Goal: Information Seeking & Learning: Learn about a topic

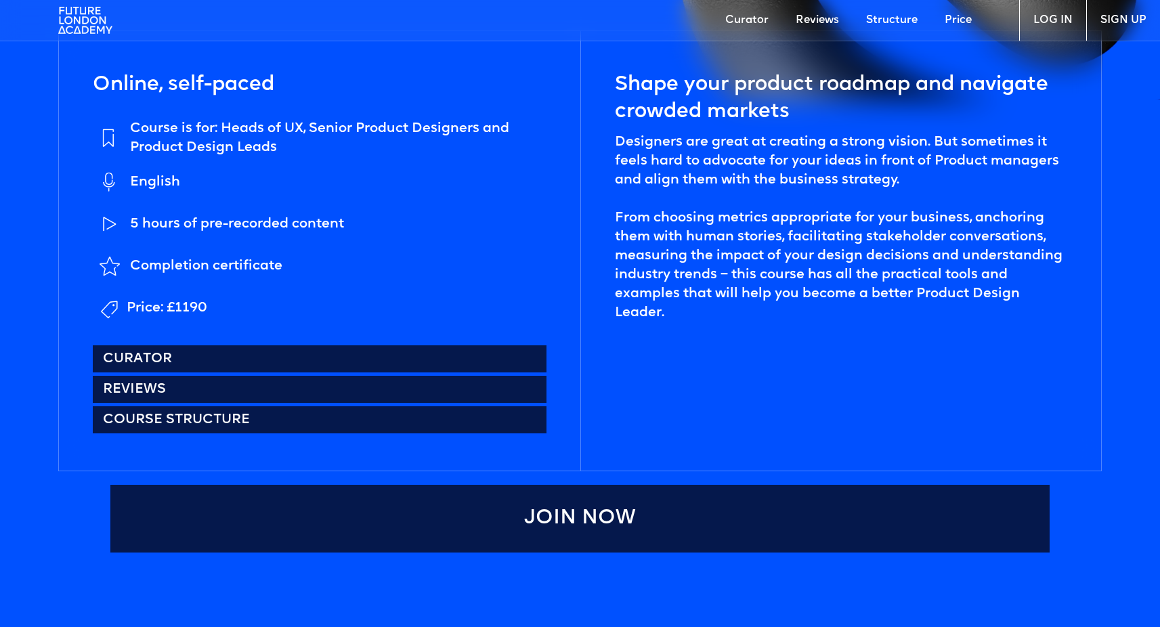
scroll to position [685, 0]
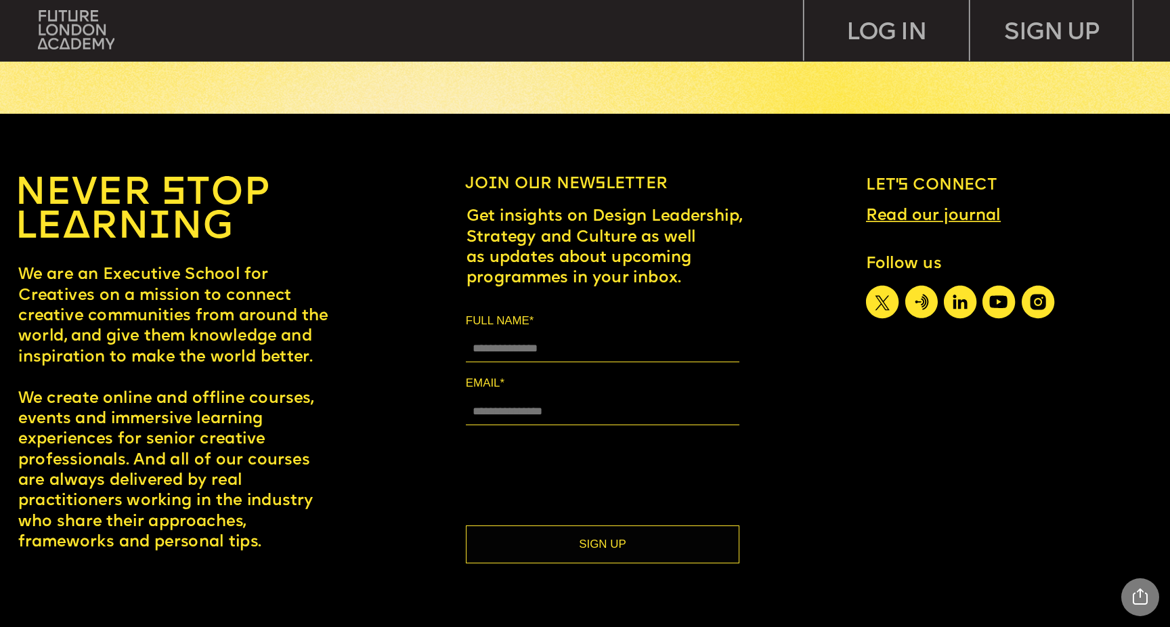
scroll to position [7341, 0]
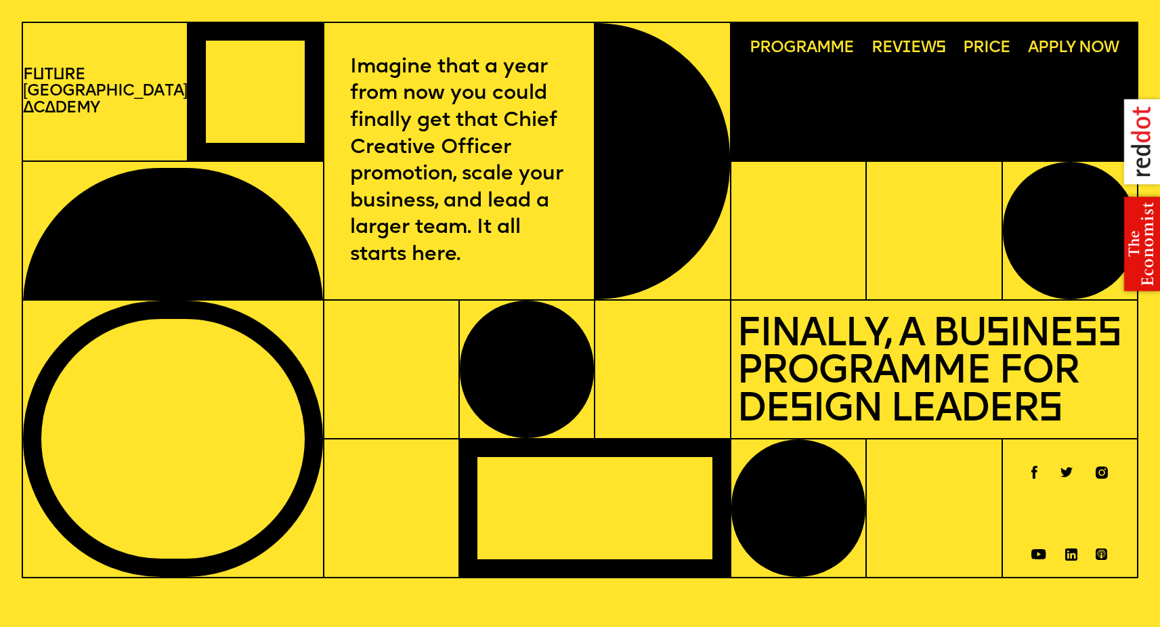
click at [792, 47] on span "Programme" at bounding box center [802, 48] width 105 height 17
click at [902, 47] on span "i" at bounding box center [906, 48] width 9 height 16
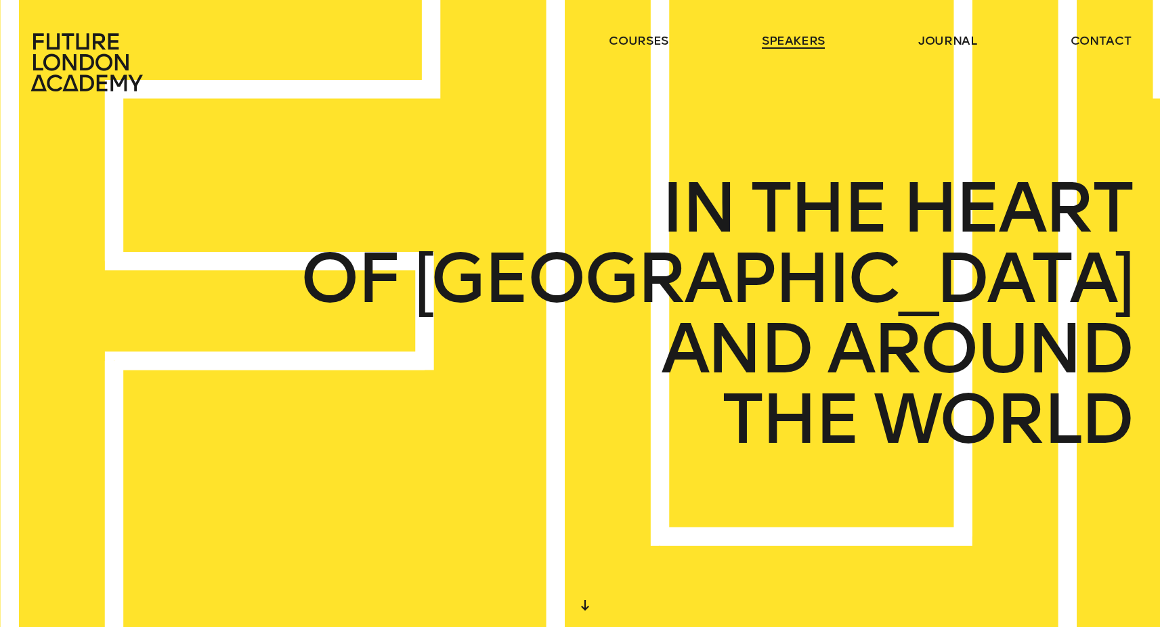
click at [800, 37] on link "speakers" at bounding box center [793, 41] width 63 height 16
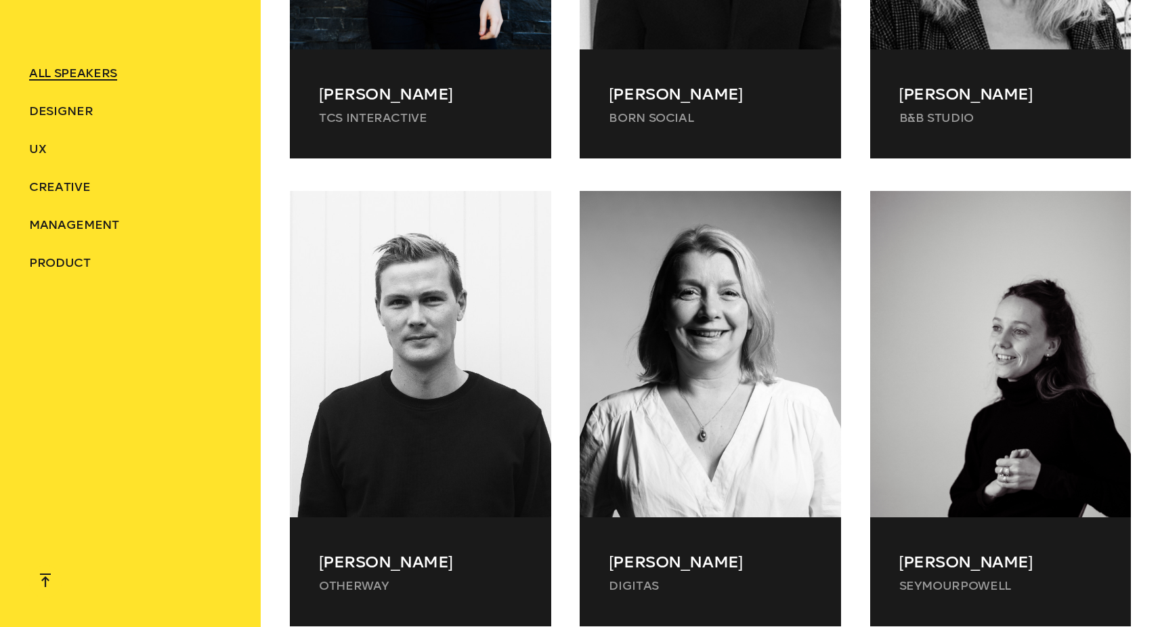
scroll to position [22934, 0]
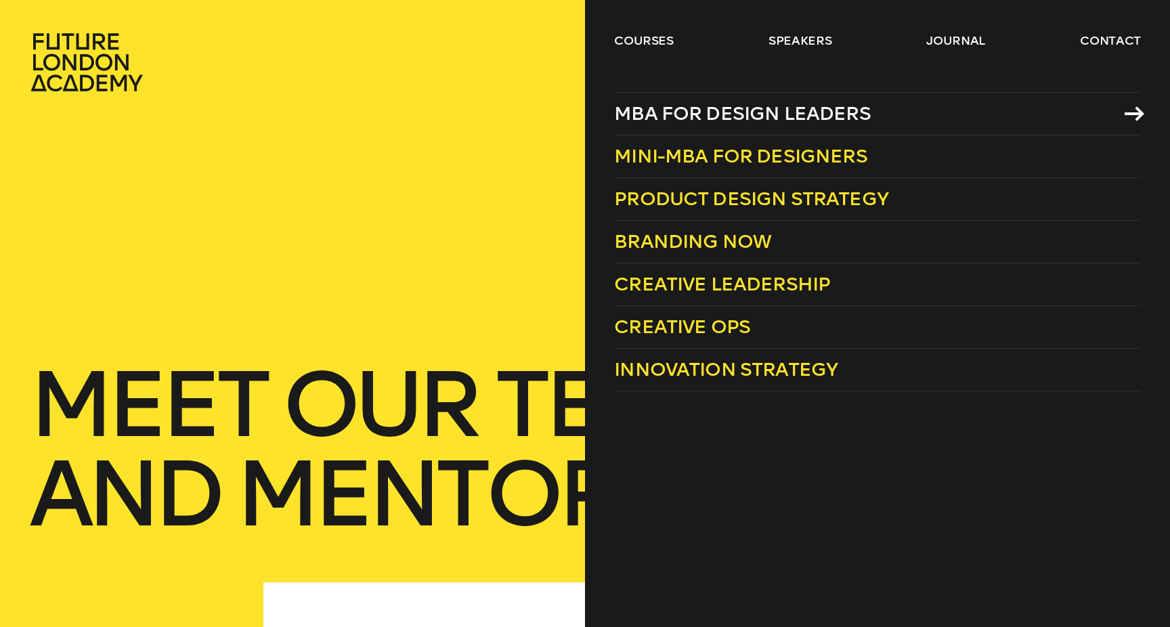
click at [656, 110] on span "MBA for Design Leaders" at bounding box center [742, 113] width 257 height 22
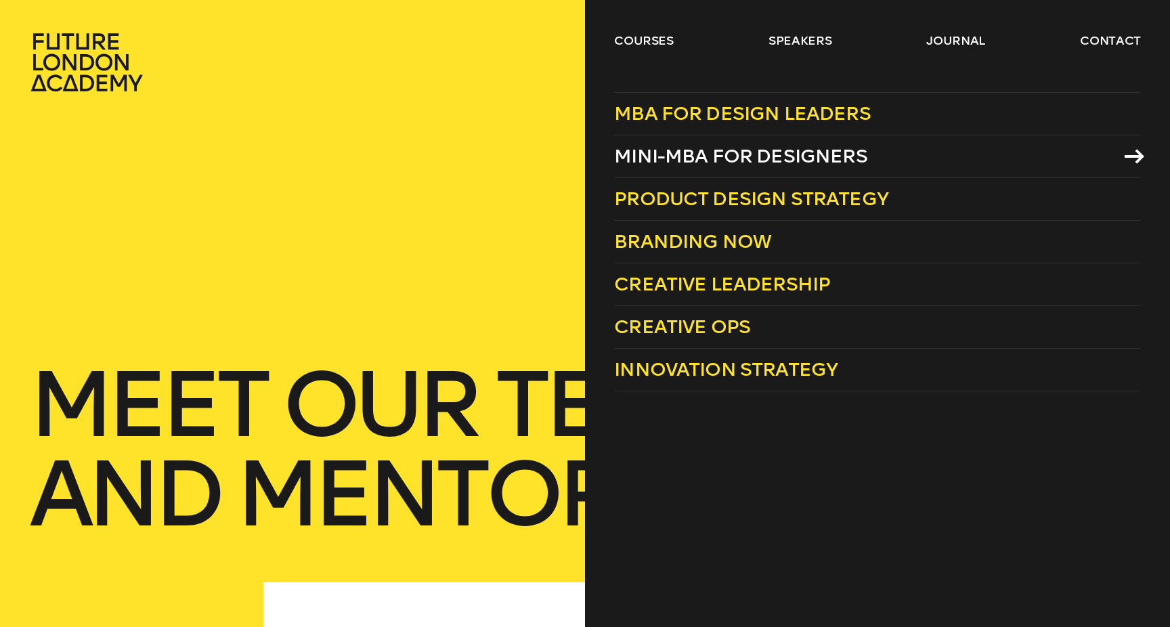
click at [670, 152] on span "Mini-MBA for Designers" at bounding box center [740, 156] width 253 height 22
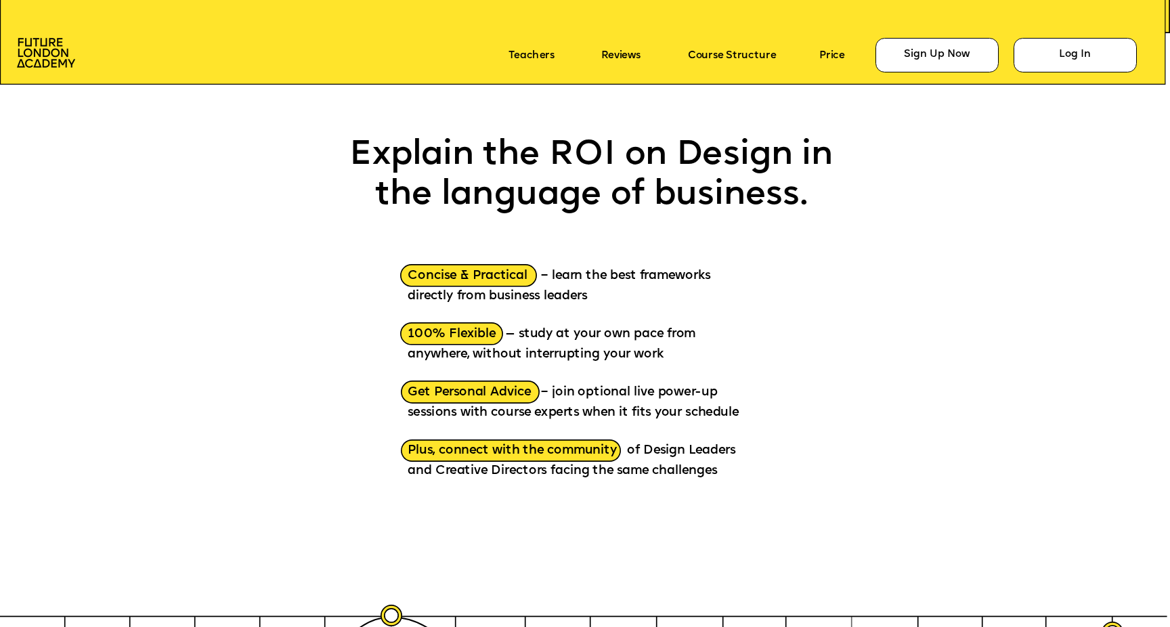
scroll to position [1816, 0]
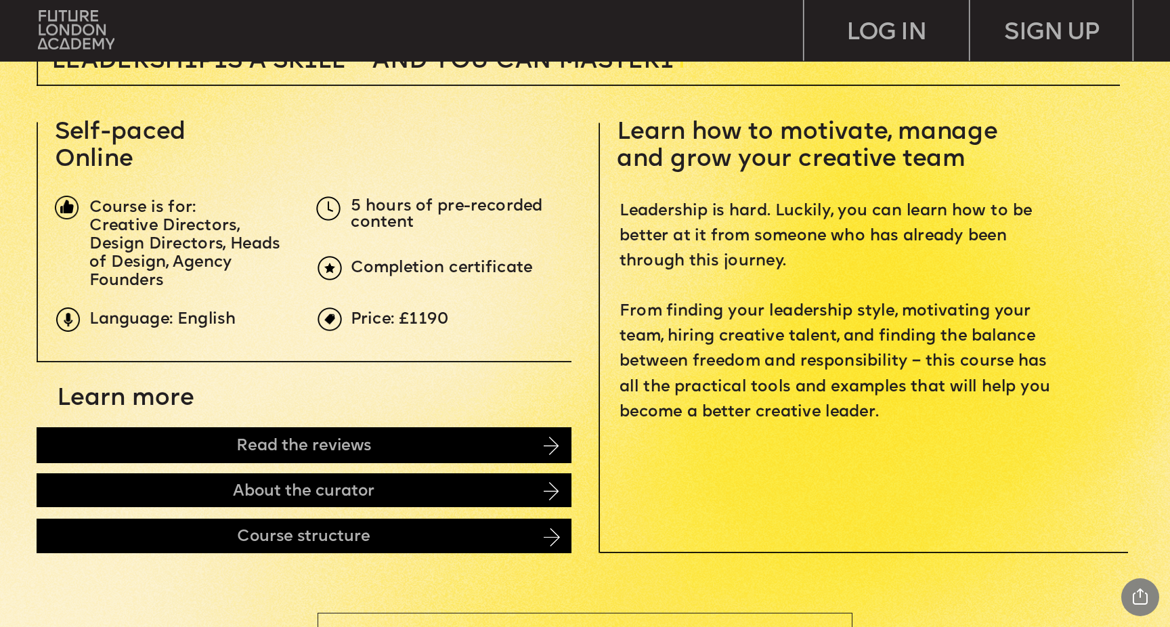
scroll to position [520, 0]
